Goal: Communication & Community: Answer question/provide support

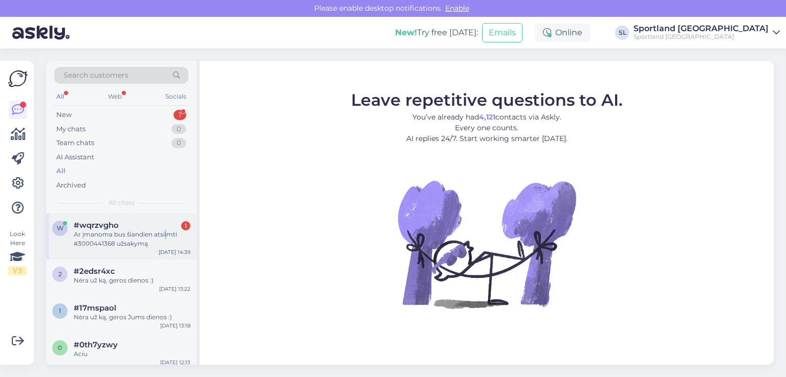
click at [166, 238] on div "Ar įmanoma bus šiandien atsiimti #3000441368 užsakymą" at bounding box center [132, 239] width 117 height 18
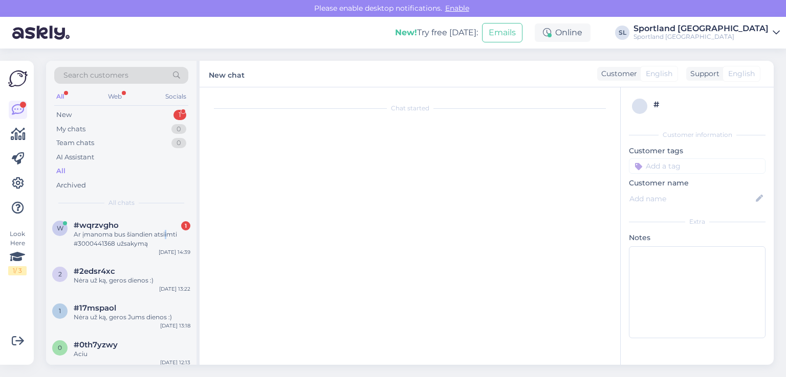
scroll to position [226, 0]
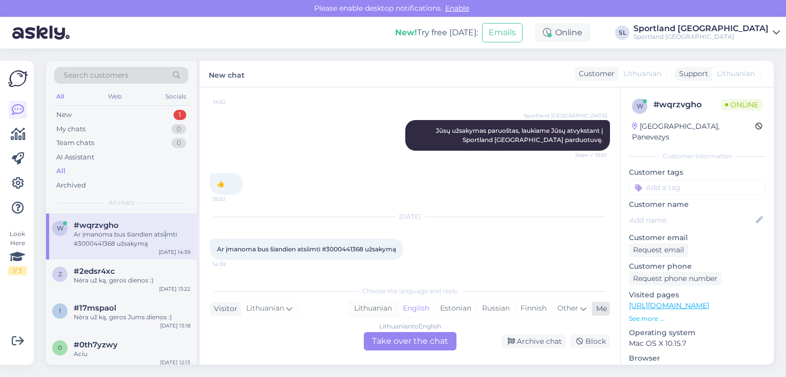
click at [360, 312] on div "Lithuanian" at bounding box center [373, 308] width 48 height 15
click at [413, 335] on div "Lithuanian to Lithuanian Take over the chat" at bounding box center [410, 341] width 93 height 18
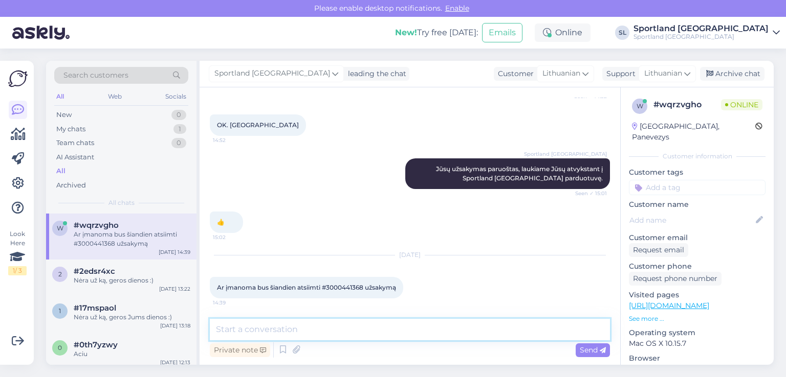
click at [397, 329] on textarea at bounding box center [410, 329] width 400 height 21
type textarea "Sveiki"
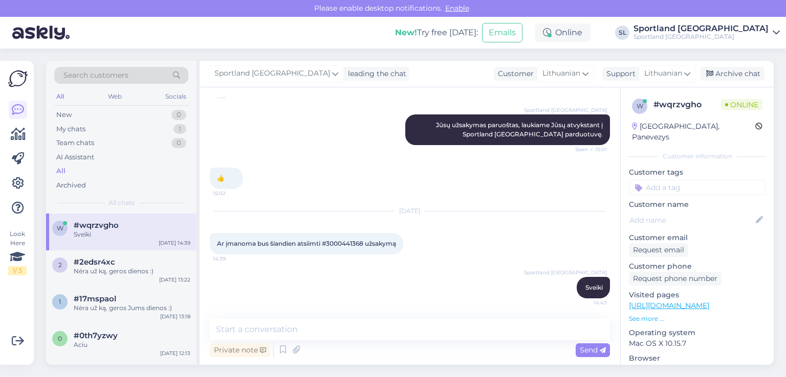
click at [340, 244] on span "Ar įmanoma bus šiandien atsiimti #3000441368 užsakymą" at bounding box center [306, 244] width 179 height 8
copy span "3000441368"
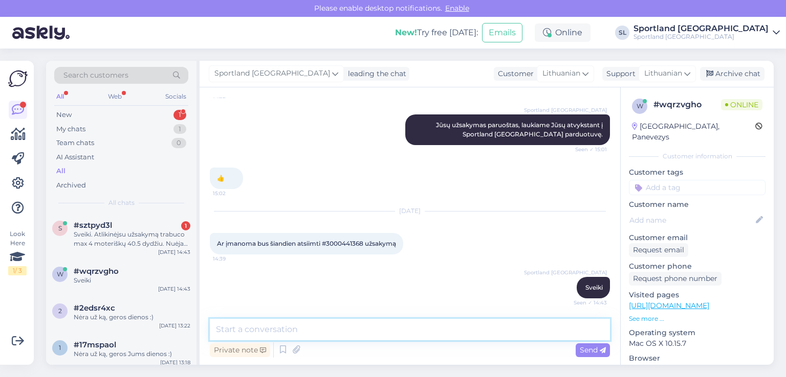
click at [368, 333] on textarea at bounding box center [410, 329] width 400 height 21
type textarea "P"
type textarea "j"
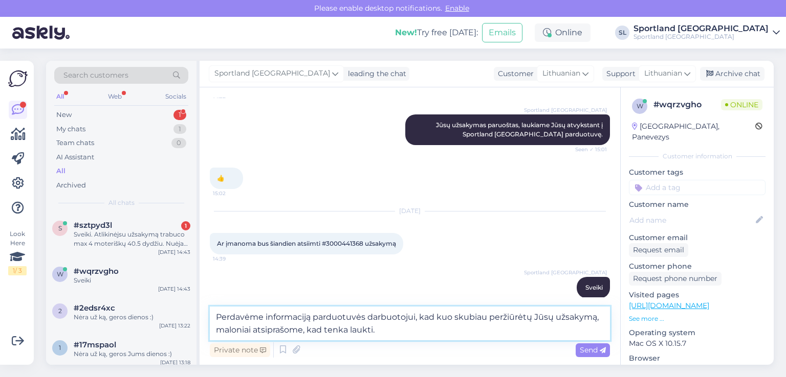
type textarea "Perdavėme informaciją parduotuvės darbuotojui, kad kuo skubiau peržiūrėtų Jūsų …"
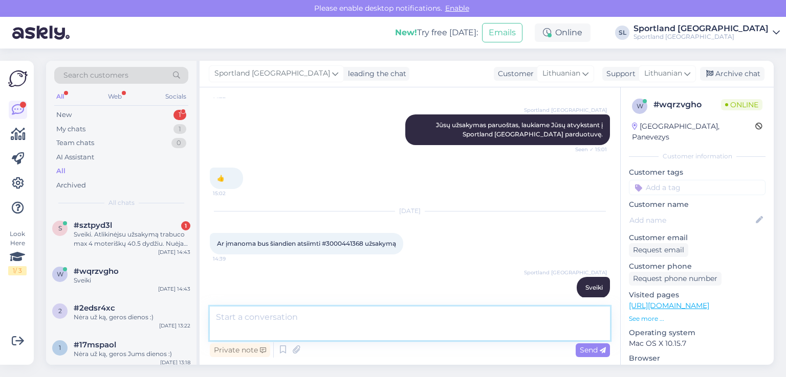
scroll to position [295, 0]
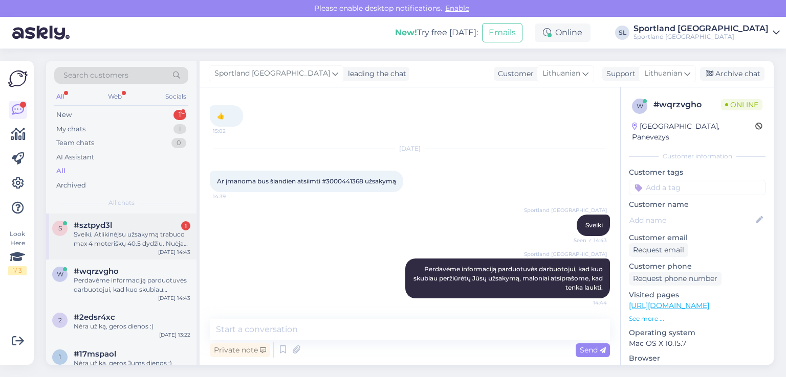
click at [121, 226] on div "#sztpyd3l 1" at bounding box center [132, 225] width 117 height 9
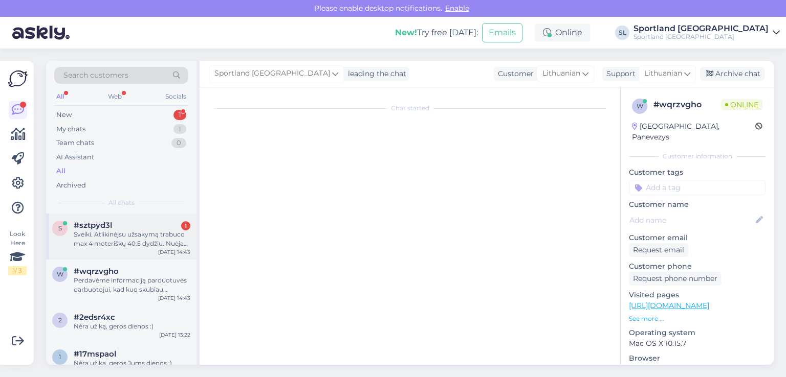
scroll to position [0, 0]
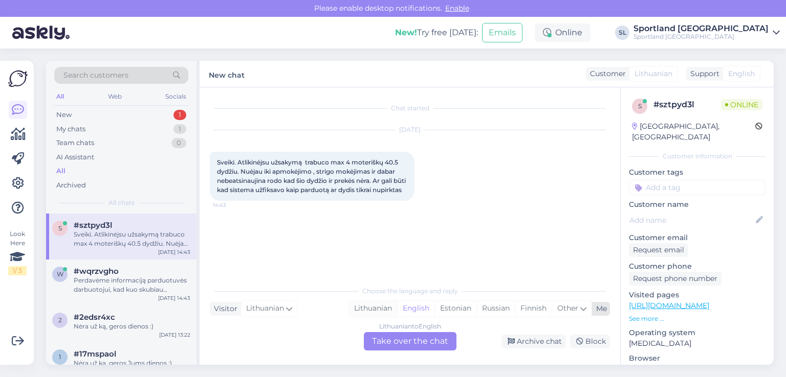
click at [373, 304] on div "Lithuanian" at bounding box center [373, 308] width 48 height 15
click at [386, 332] on div "Lithuanian to Lithuanian Take over the chat" at bounding box center [410, 341] width 93 height 18
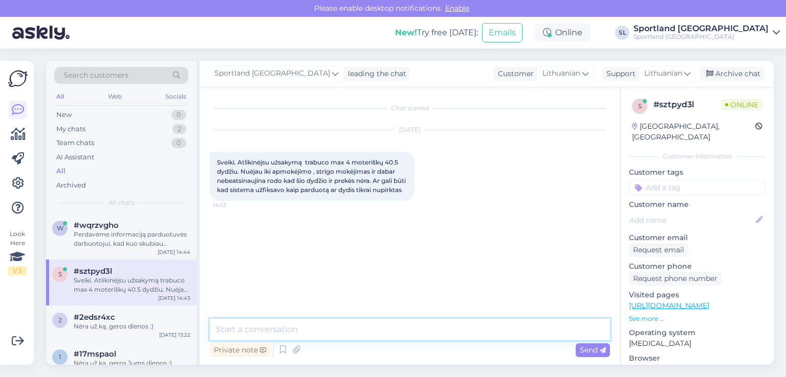
click at [368, 338] on textarea at bounding box center [410, 329] width 400 height 21
type textarea "Sveiki"
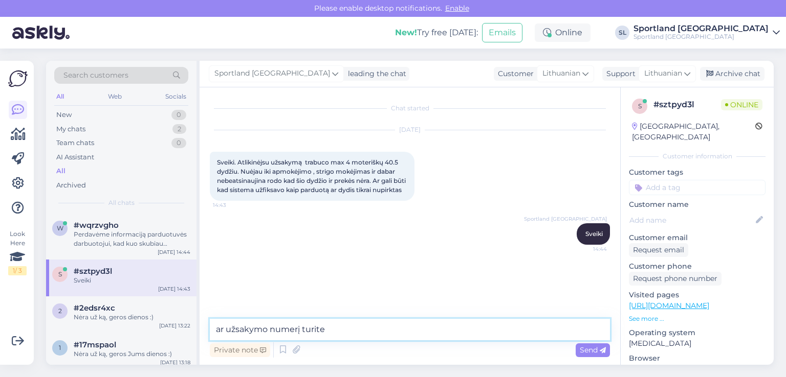
type textarea "ar užsakymo numerį turite?"
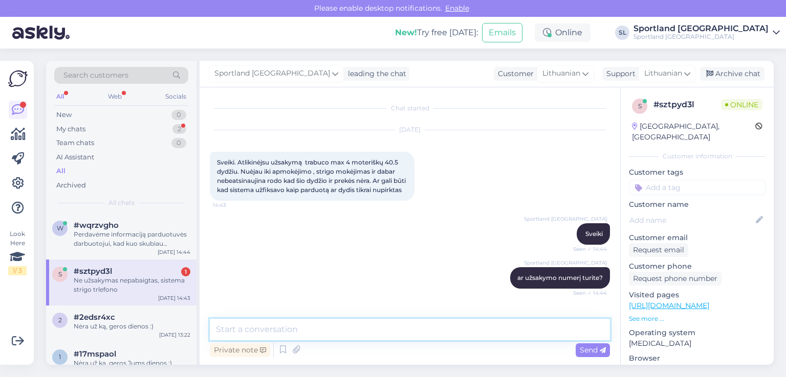
scroll to position [43, 0]
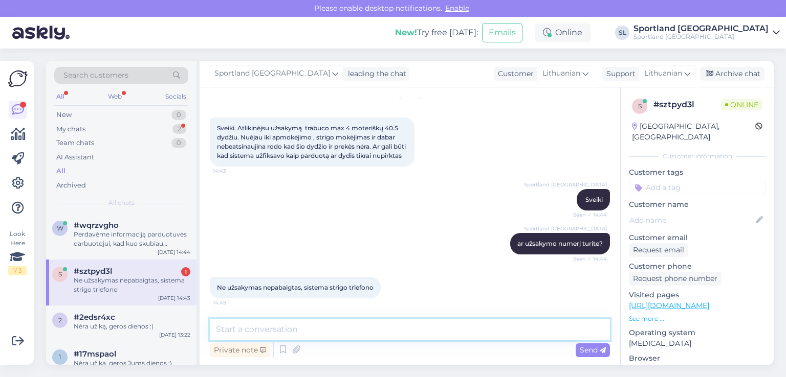
click at [356, 325] on textarea at bounding box center [410, 329] width 400 height 21
type textarea "galite pasakyti, [PERSON_NAME] vardu atlikinėjote užsakymą?"
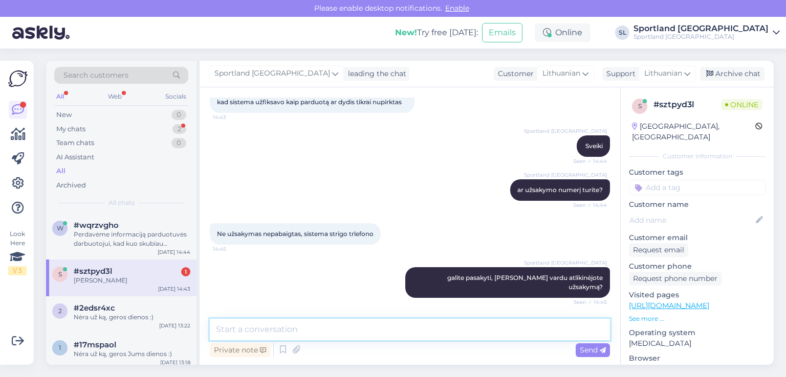
scroll to position [131, 0]
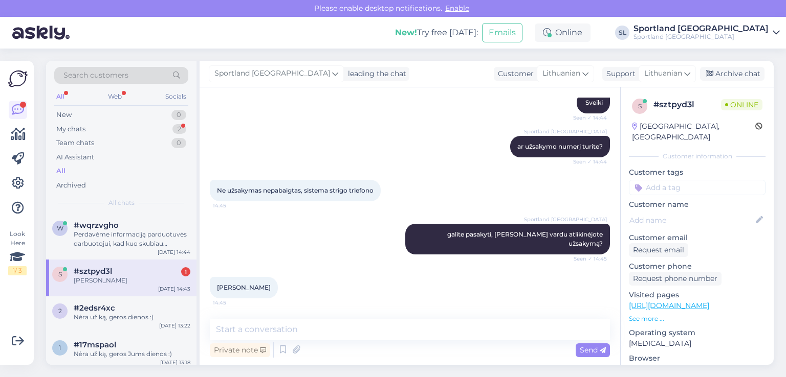
drag, startPoint x: 268, startPoint y: 285, endPoint x: 215, endPoint y: 293, distance: 53.8
click at [215, 293] on div "[PERSON_NAME] 14:45" at bounding box center [244, 287] width 68 height 21
copy span "[PERSON_NAME]"
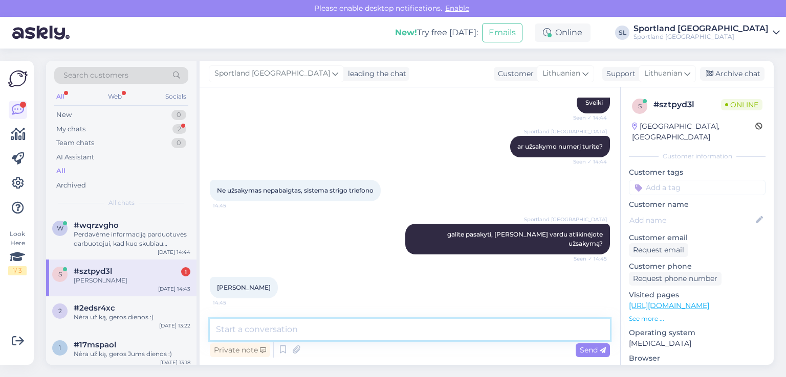
click at [346, 319] on textarea at bounding box center [410, 329] width 400 height 21
type textarea "t"
type textarea "neapmokėtą užsakymą atšaukėme, galite atlikti naują pirkimą"
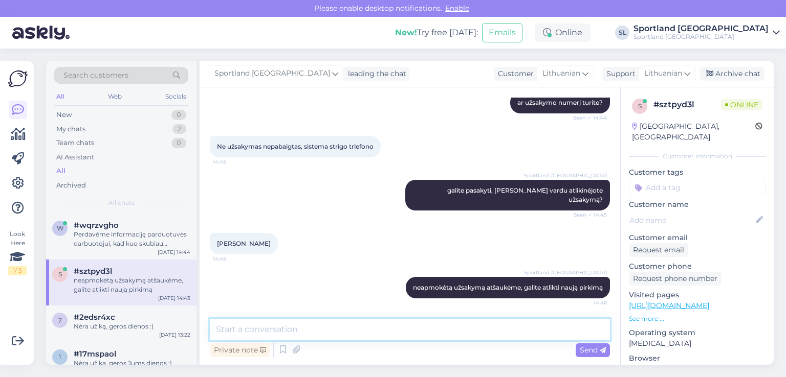
type textarea "t"
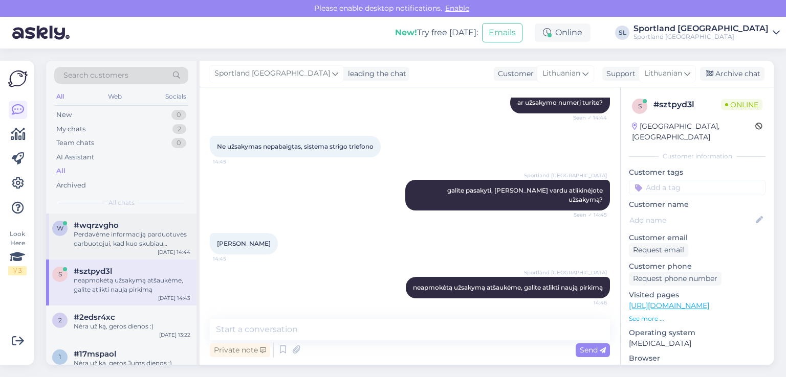
click at [129, 248] on div "w #wqrzvgho Perdavėme informaciją parduotuvės darbuotojui, kad kuo skubiau perž…" at bounding box center [121, 237] width 150 height 46
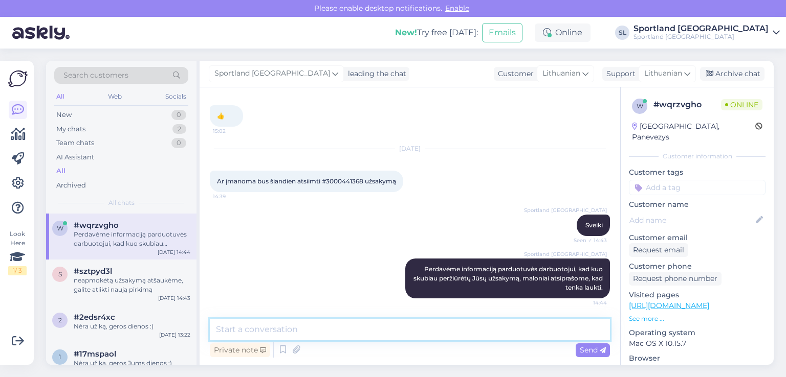
click at [316, 334] on textarea at bounding box center [410, 329] width 400 height 21
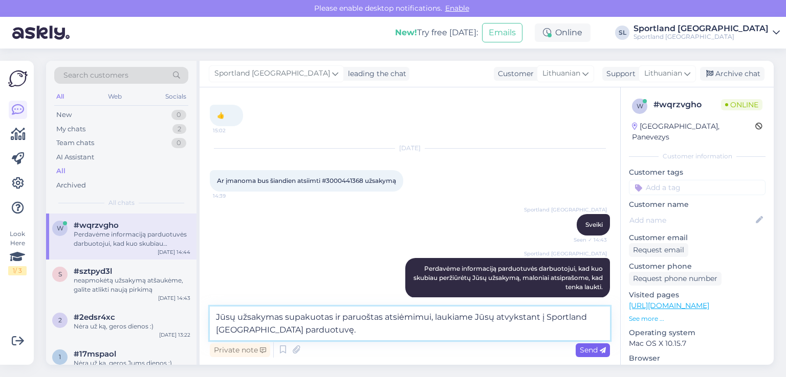
type textarea "Jūsų užsakymas supakuotas ir paruoštas atsiėmimui, laukiame Jūsų atvykstant į S…"
click at [591, 351] on span "Send" at bounding box center [593, 350] width 26 height 9
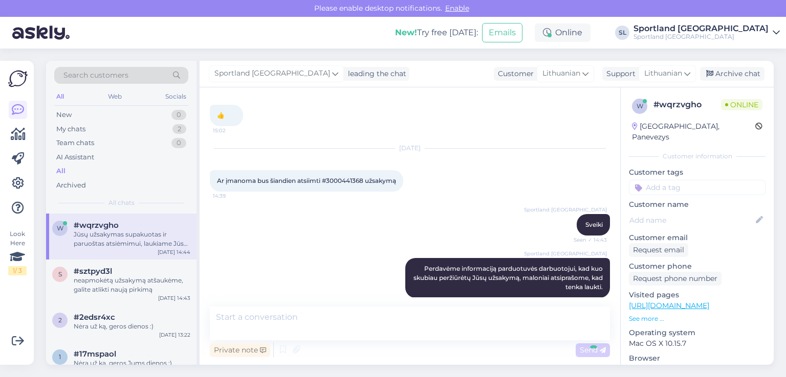
scroll to position [357, 0]
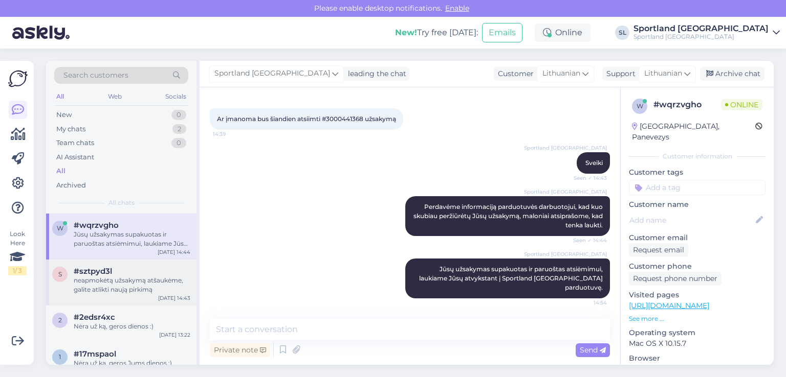
click at [137, 273] on div "#sztpyd3l" at bounding box center [132, 271] width 117 height 9
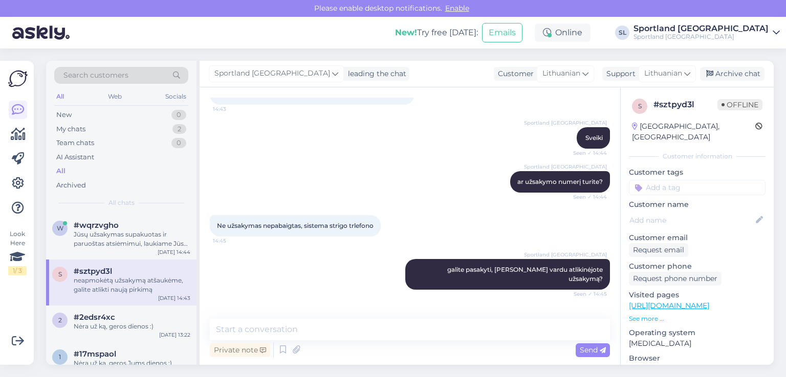
scroll to position [185, 0]
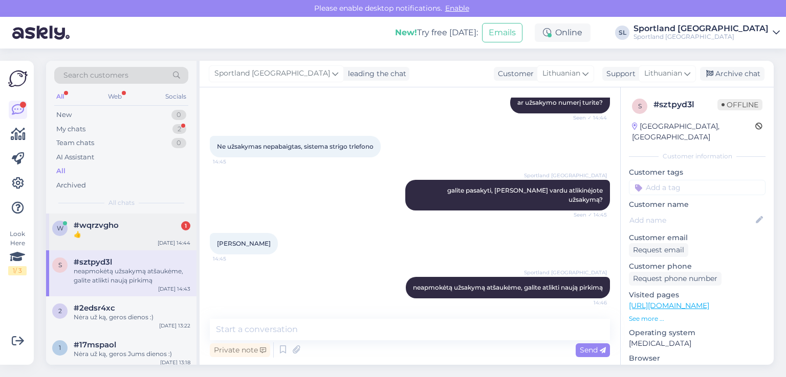
click at [119, 241] on div "w #wqrzvgho 1 👍 [DATE] 14:44" at bounding box center [121, 232] width 150 height 37
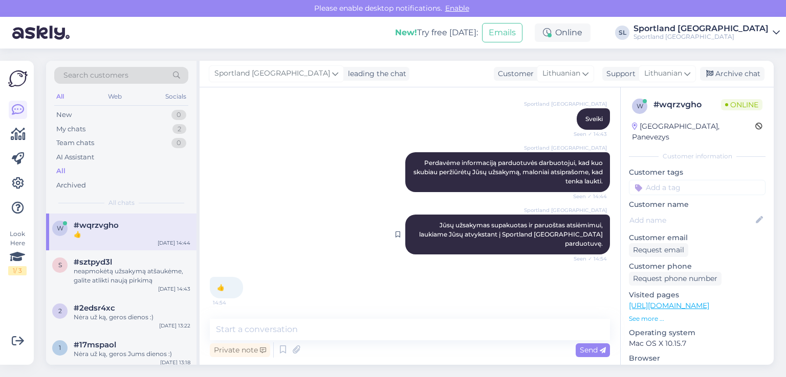
scroll to position [400, 0]
click at [125, 271] on div "neapmokėtą užsakymą atšaukėme, galite atlikti naują pirkimą" at bounding box center [132, 276] width 117 height 18
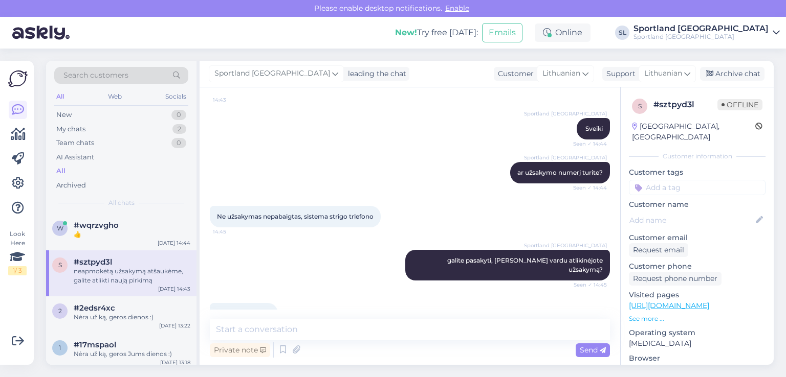
scroll to position [185, 0]
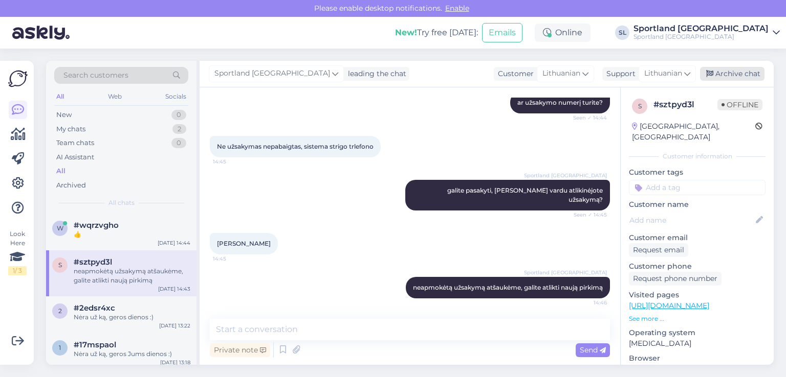
click at [744, 73] on div "Archive chat" at bounding box center [732, 74] width 64 height 14
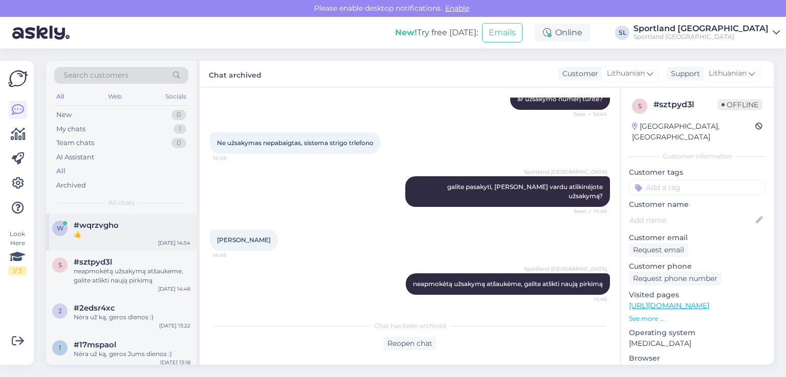
click at [84, 237] on div "👍" at bounding box center [132, 234] width 117 height 9
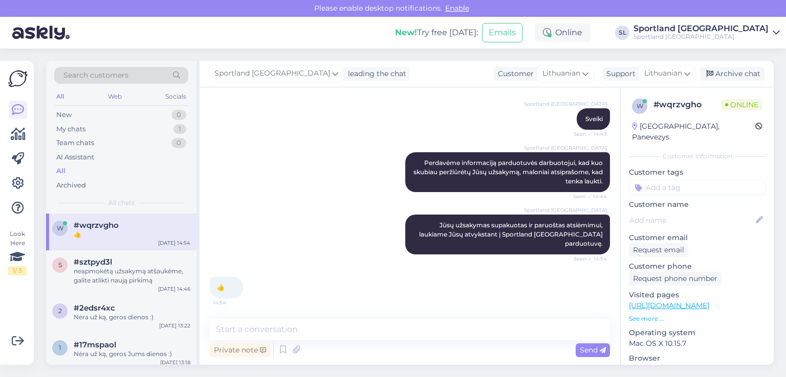
scroll to position [400, 0]
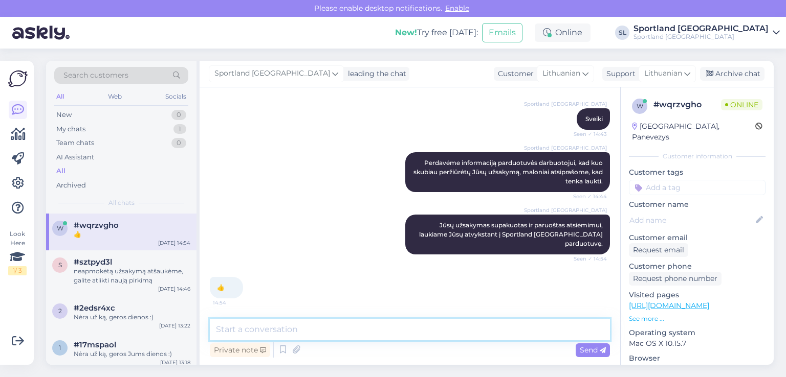
click at [402, 328] on textarea at bounding box center [410, 329] width 400 height 21
type textarea "Geros Jums dienos:)"
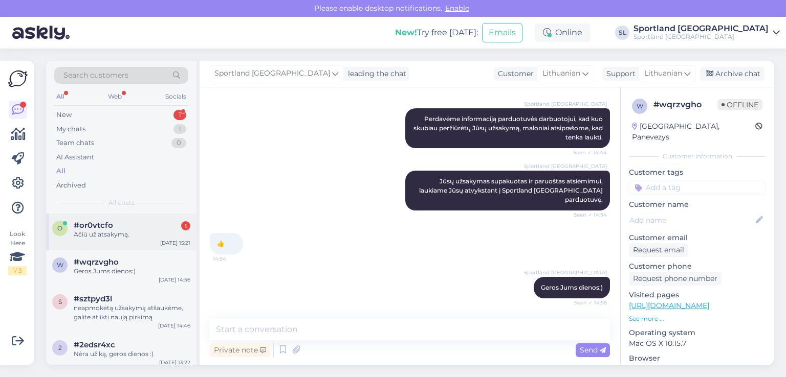
click at [119, 225] on div "#or0vtcfo 1" at bounding box center [132, 225] width 117 height 9
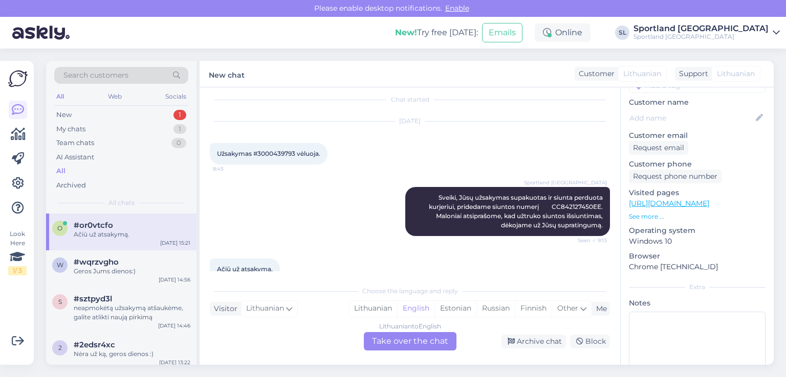
scroll to position [0, 0]
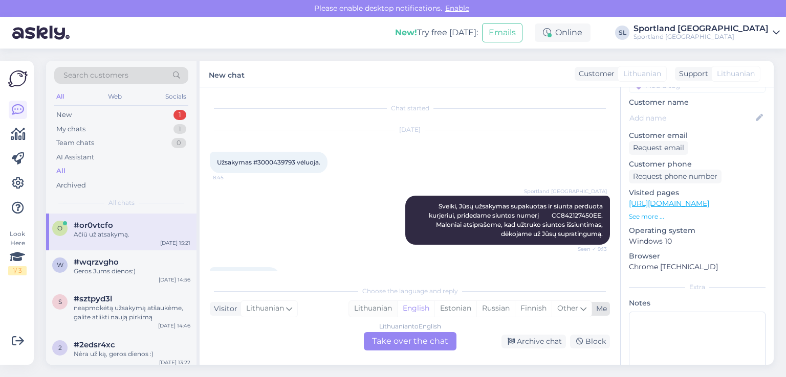
click at [369, 301] on div "Lithuanian" at bounding box center [373, 308] width 48 height 15
click at [390, 343] on div "Lithuanian to Lithuanian Take over the chat" at bounding box center [410, 341] width 93 height 18
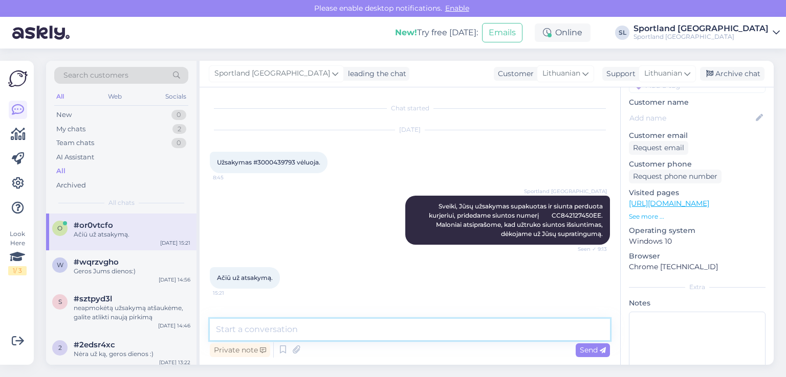
click at [346, 330] on textarea at bounding box center [410, 329] width 400 height 21
type textarea "B"
type textarea "n"
type textarea "Nėra už ką, geros dienos :)"
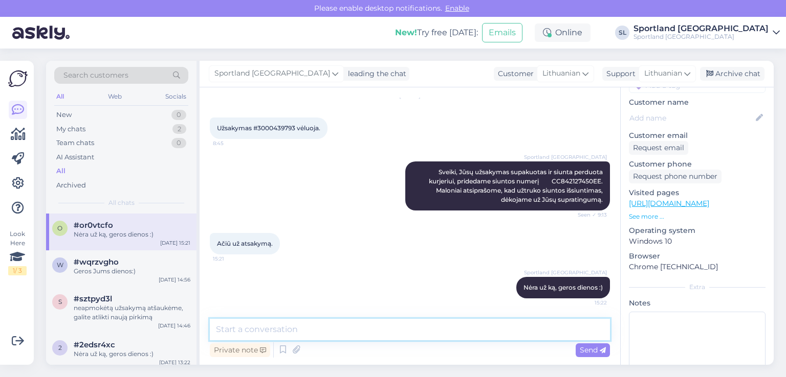
scroll to position [34, 0]
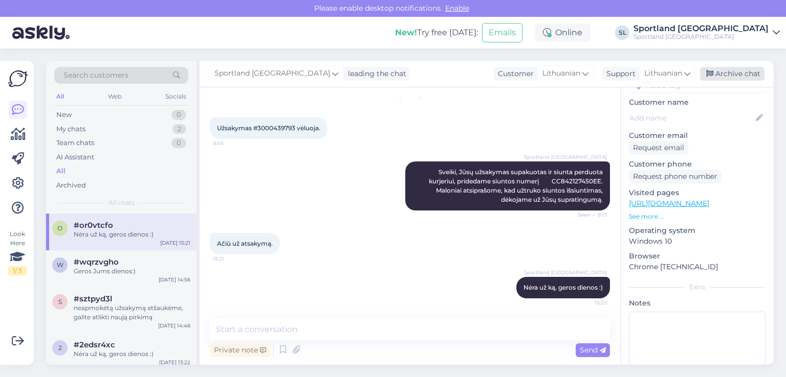
click at [724, 68] on div "Archive chat" at bounding box center [732, 74] width 64 height 14
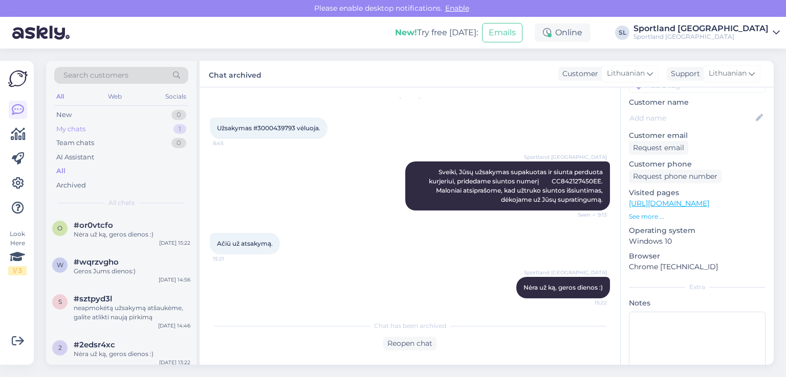
drag, startPoint x: 105, startPoint y: 117, endPoint x: 106, endPoint y: 128, distance: 11.8
click at [105, 121] on div "New 0" at bounding box center [121, 115] width 134 height 14
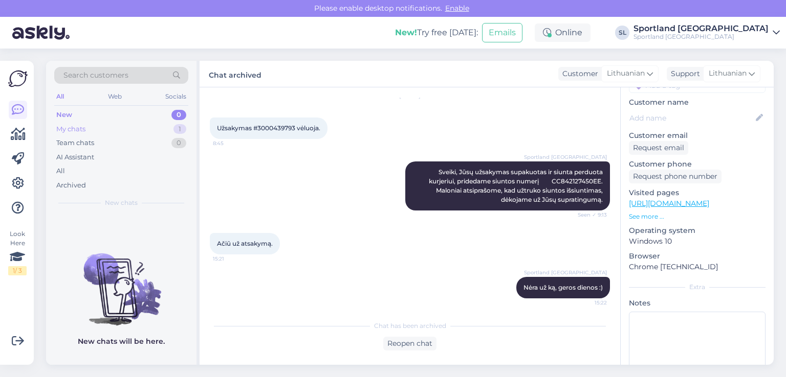
click at [106, 128] on div "My chats 1" at bounding box center [121, 129] width 134 height 14
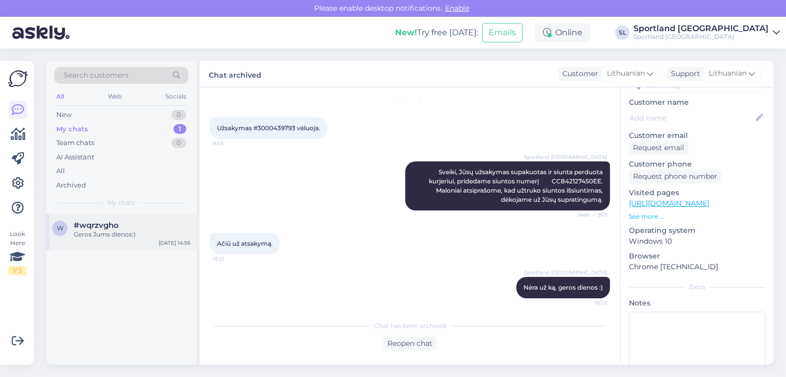
click at [113, 249] on div "w #wqrzvgho Geros Jums dienos:) [DATE] 14:56" at bounding box center [121, 232] width 150 height 37
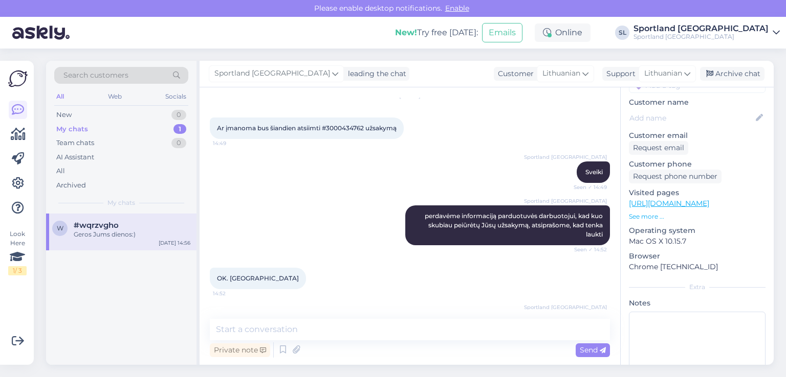
scroll to position [444, 0]
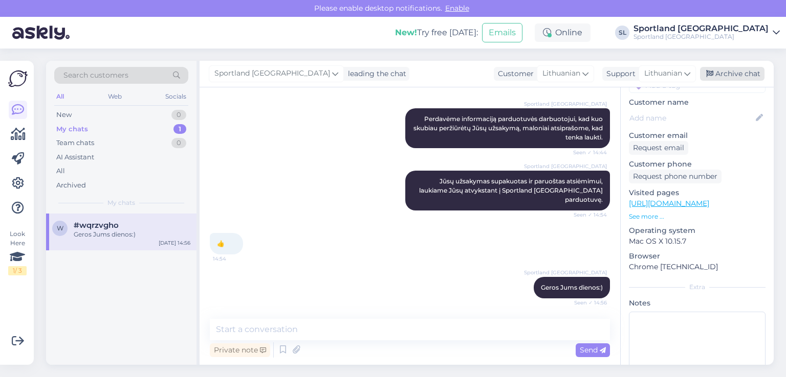
click at [720, 68] on div "Archive chat" at bounding box center [732, 74] width 64 height 14
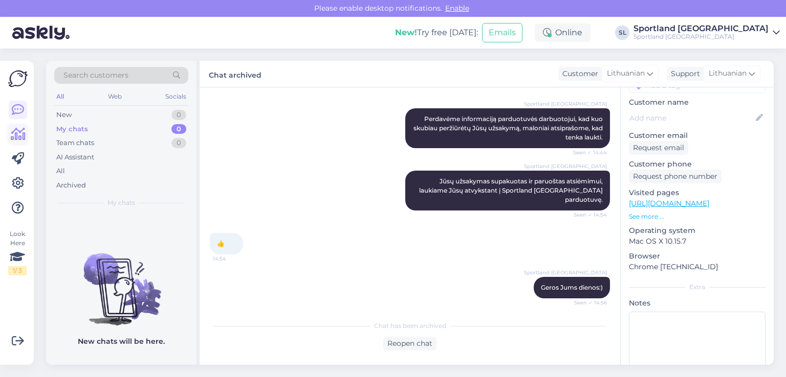
click at [20, 136] on icon at bounding box center [18, 134] width 15 height 12
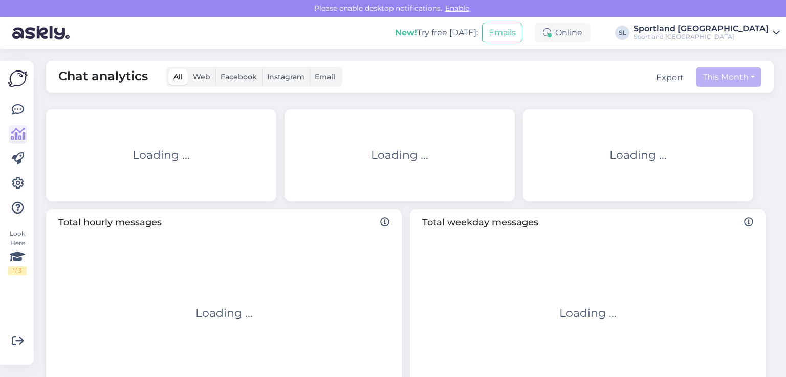
click at [29, 112] on div "Look Here 1 / 3 Get more Your checklist to get more value from Askly. Close Con…" at bounding box center [17, 213] width 34 height 304
click at [24, 107] on link at bounding box center [18, 110] width 18 height 18
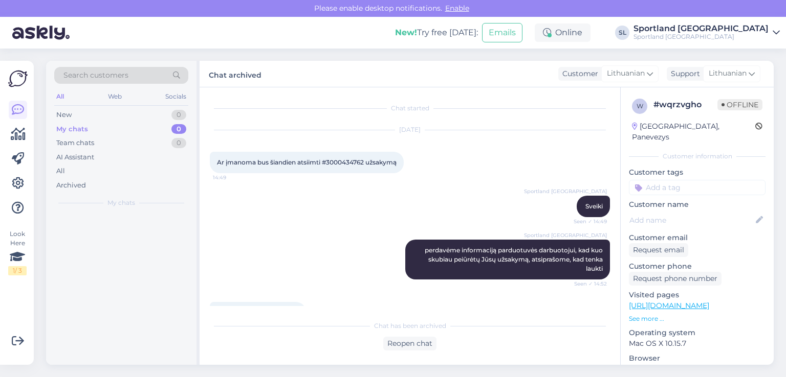
scroll to position [448, 0]
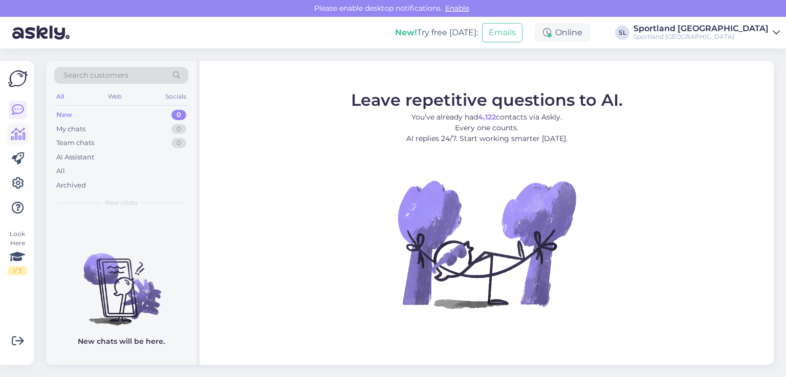
click at [14, 133] on icon at bounding box center [18, 134] width 15 height 12
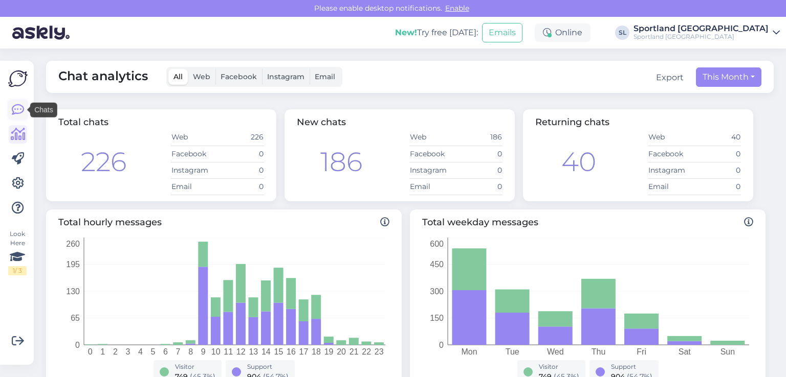
click at [11, 111] on link at bounding box center [18, 110] width 18 height 18
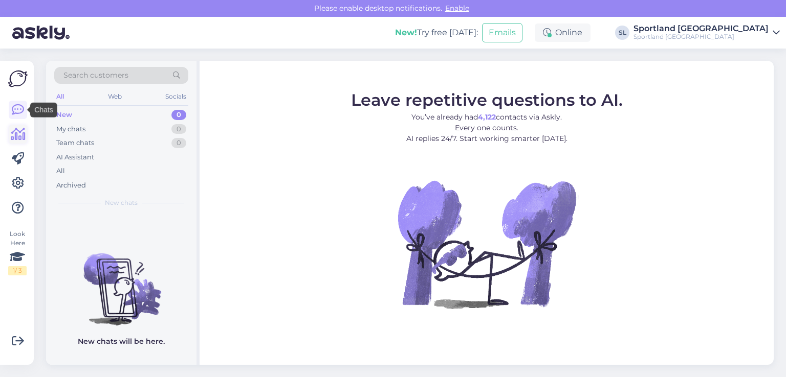
click at [18, 133] on icon at bounding box center [18, 134] width 15 height 12
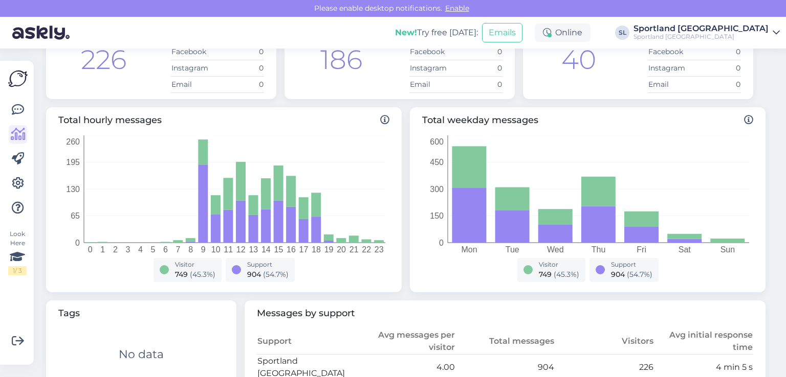
scroll to position [51, 0]
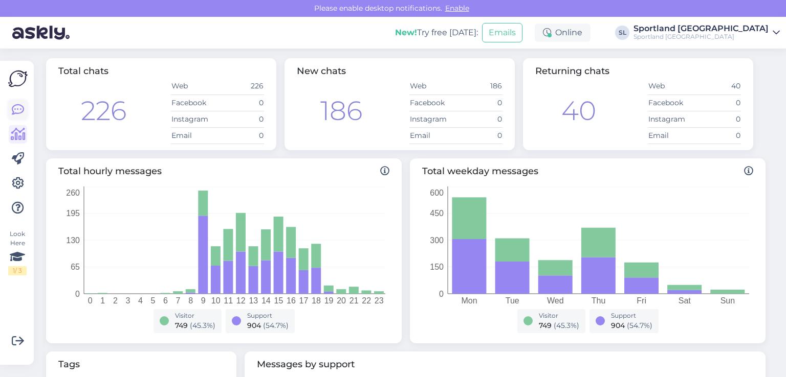
click at [15, 118] on link at bounding box center [18, 110] width 18 height 18
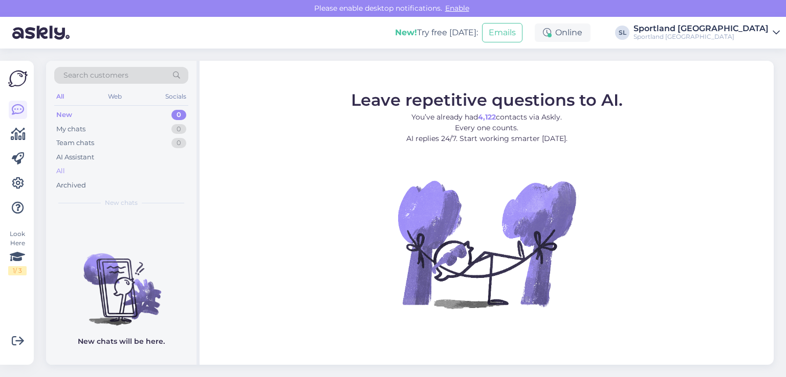
click at [97, 172] on div "All" at bounding box center [121, 171] width 134 height 14
